Goal: Task Accomplishment & Management: Complete application form

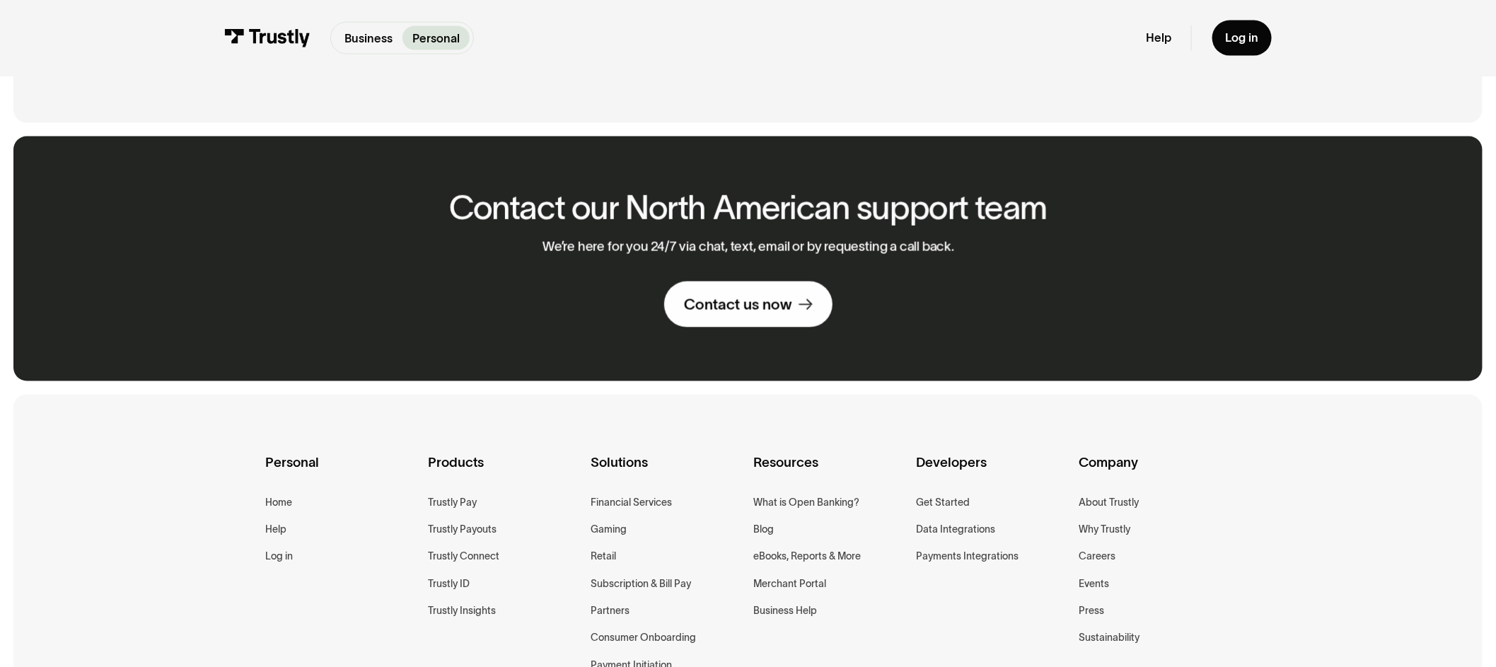
scroll to position [1012, 0]
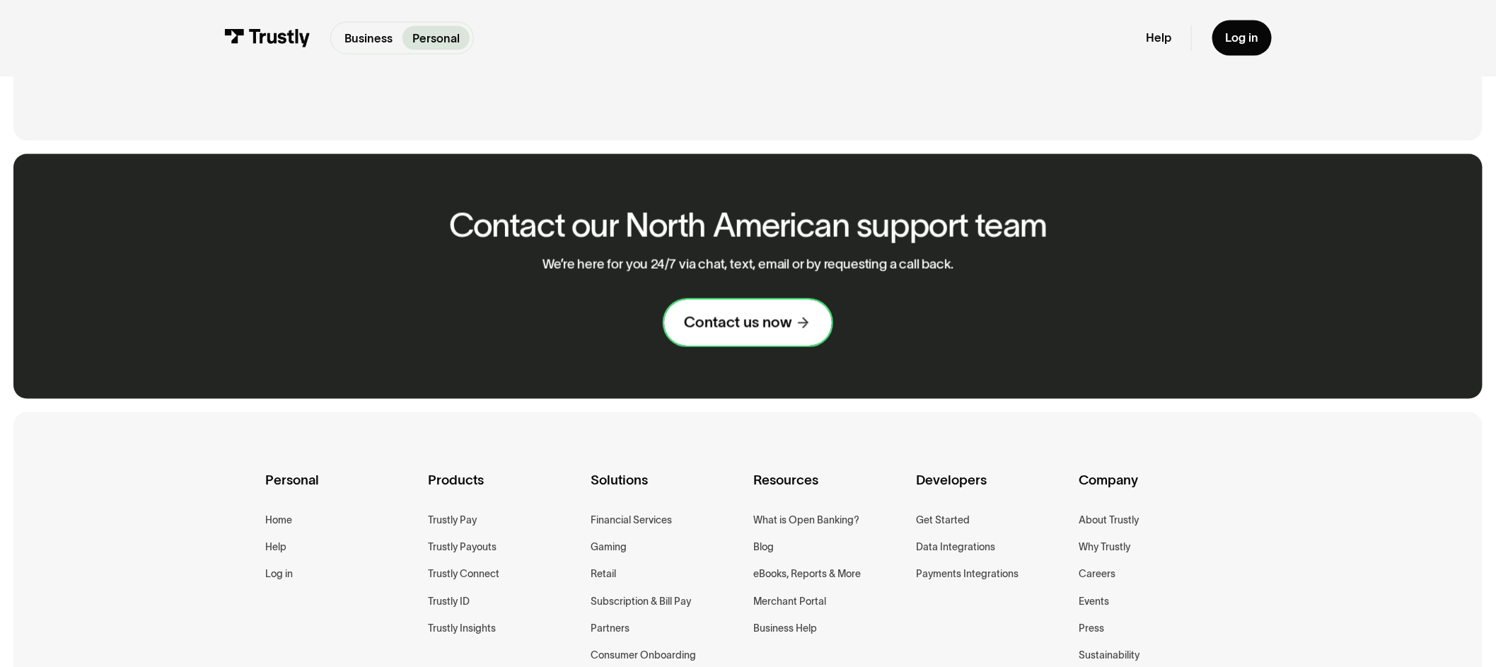
click at [770, 332] on div "Contact us now" at bounding box center [738, 323] width 108 height 20
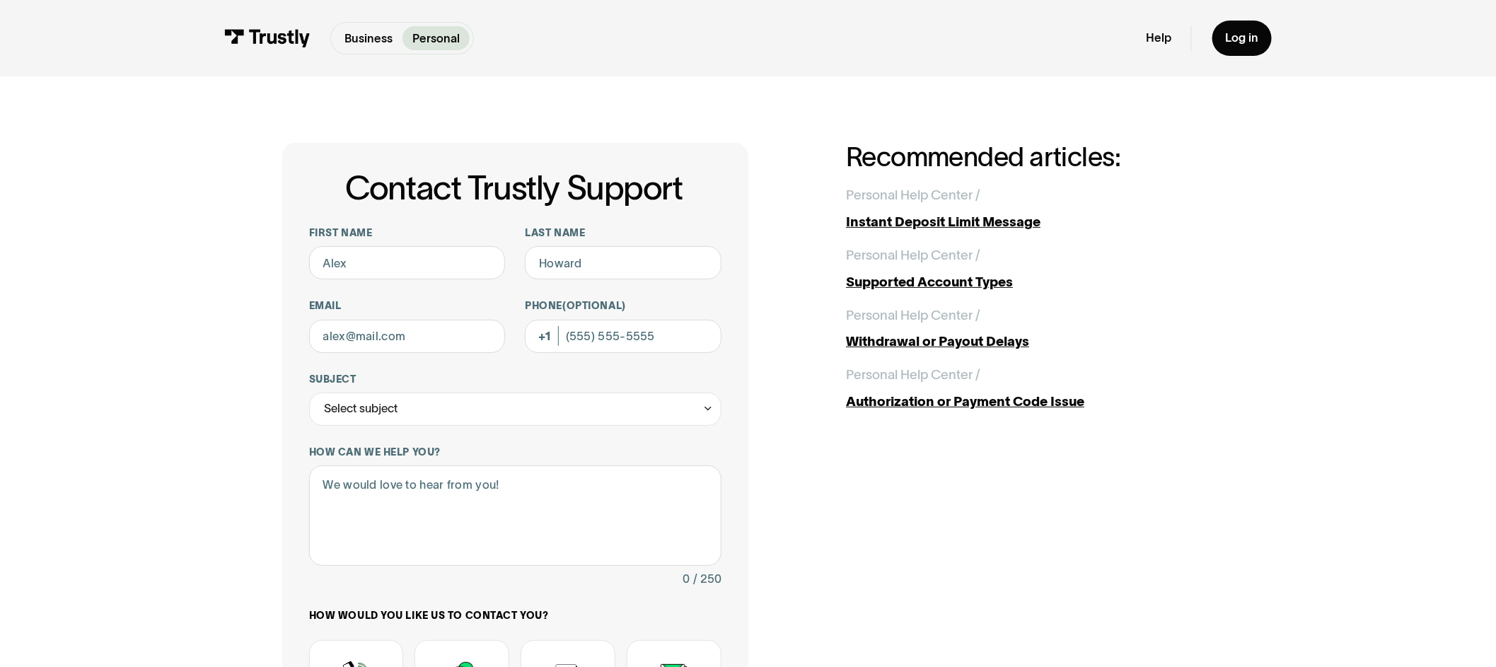
click at [1318, 356] on div "Contact Trustly Support First name Last name Email Phone (Optional) Subject Sel…" at bounding box center [747, 520] width 1429 height 889
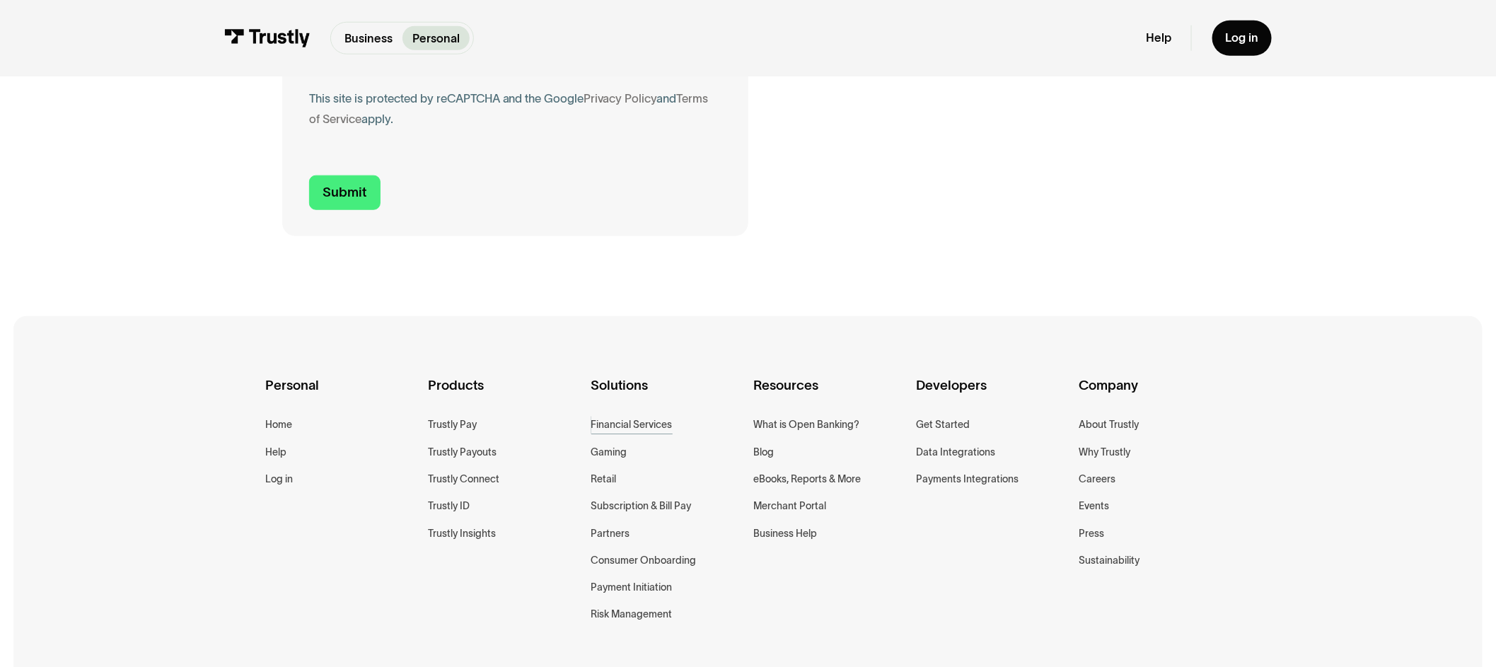
scroll to position [771, 0]
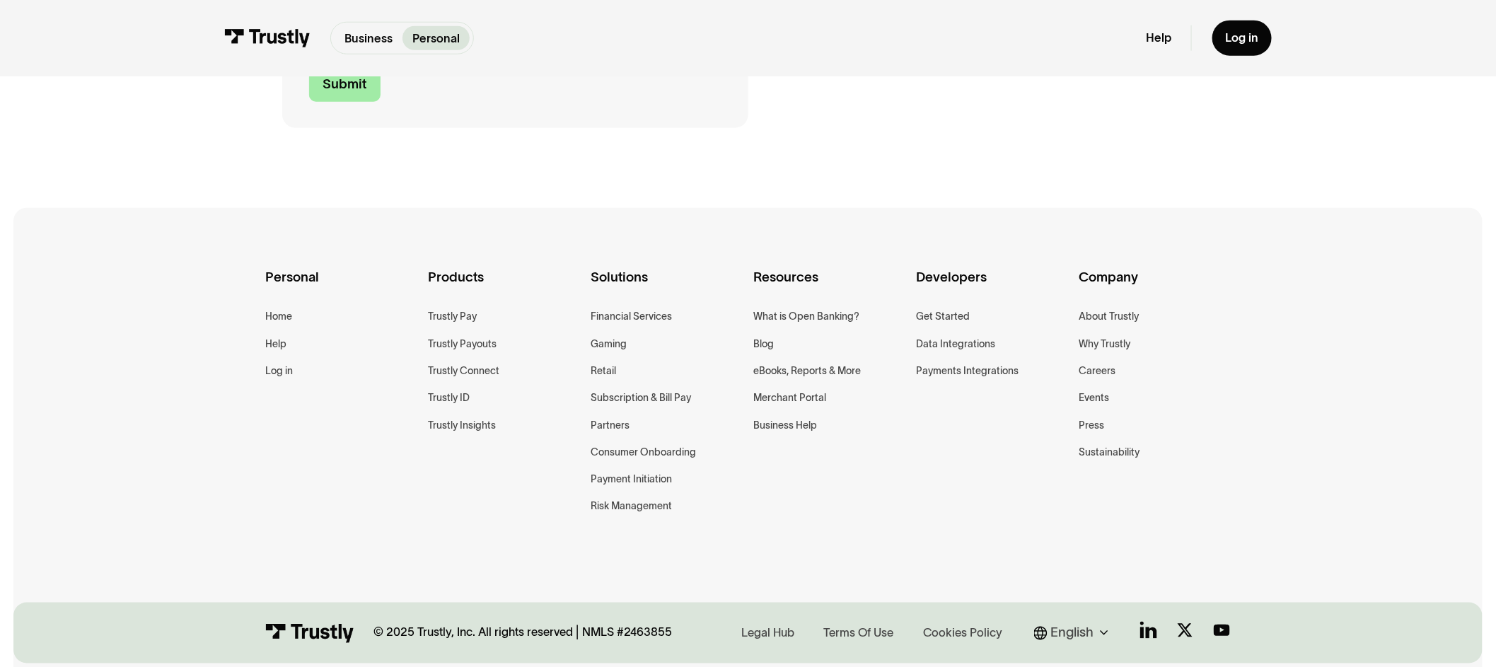
click at [313, 102] on input "Submit" at bounding box center [345, 84] width 72 height 35
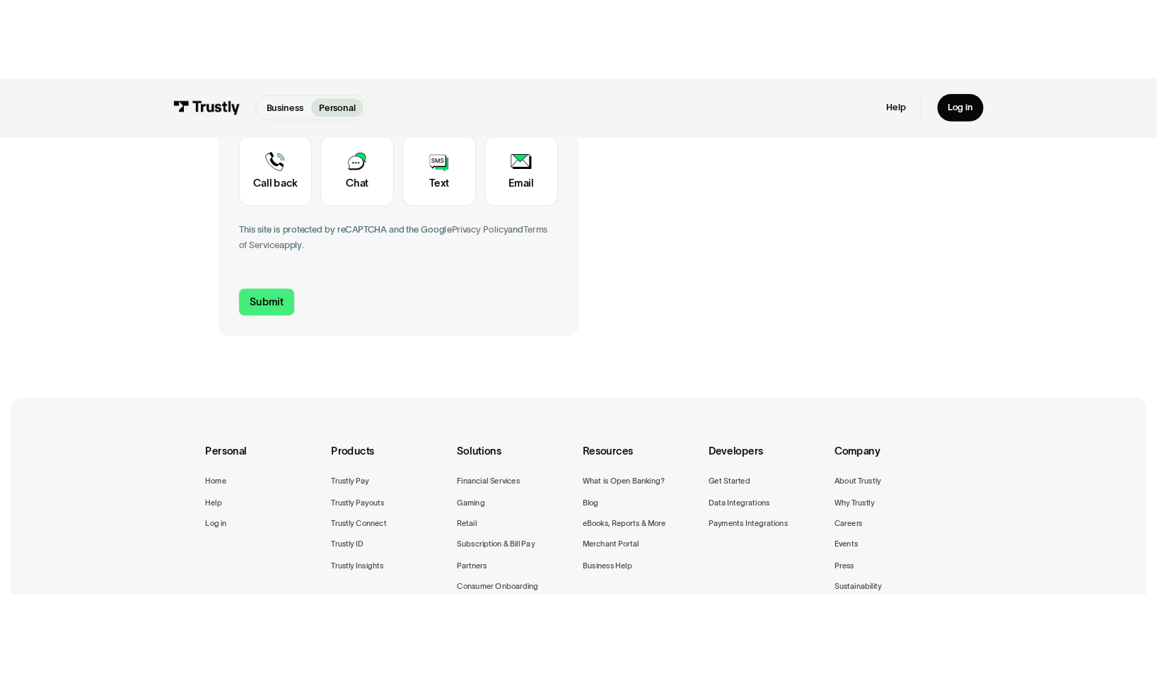
scroll to position [502, 0]
